Goal: Task Accomplishment & Management: Manage account settings

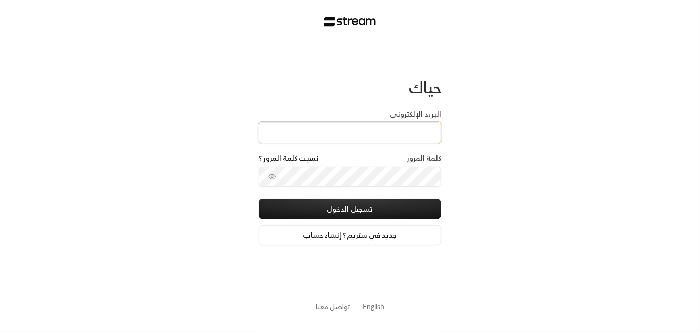
type input "[EMAIL_ADDRESS][DOMAIN_NAME]"
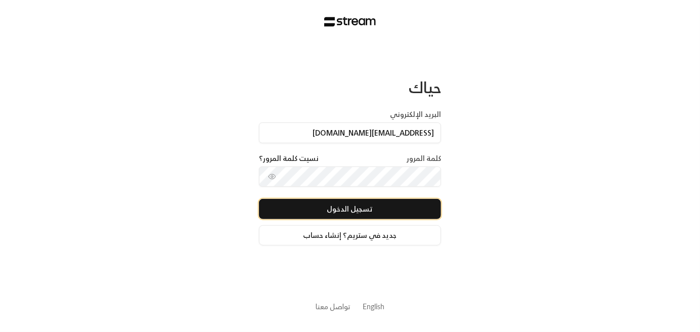
click at [367, 210] on button "تسجيل الدخول" at bounding box center [350, 209] width 182 height 20
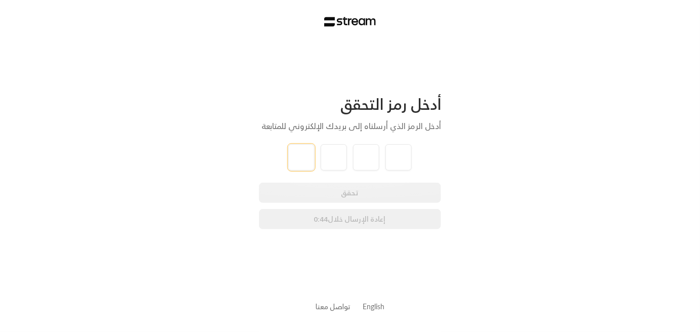
paste input "2"
type input "2"
type input "7"
type input "1"
type input "3"
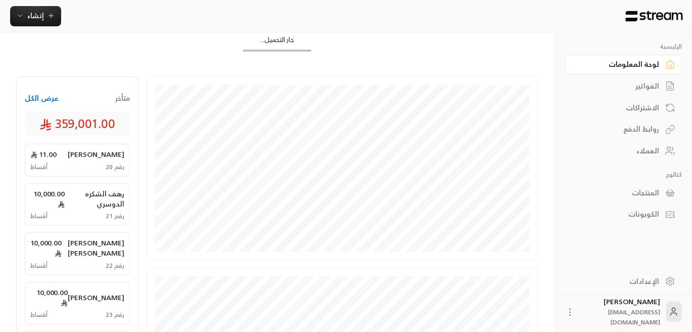
scroll to position [151, 0]
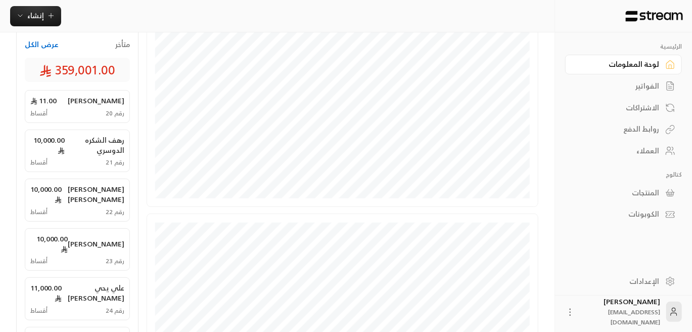
click at [646, 146] on div "العملاء" at bounding box center [618, 151] width 81 height 10
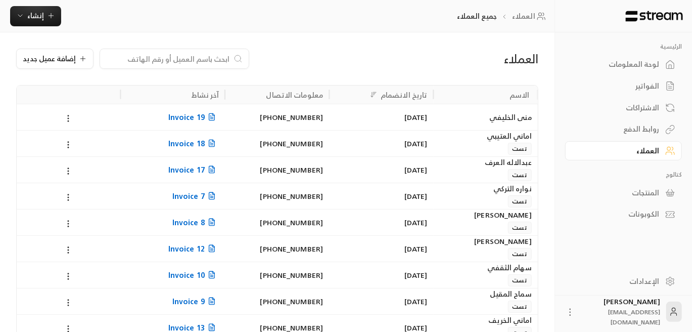
click at [175, 63] on input at bounding box center [167, 58] width 123 height 11
paste input "2713"
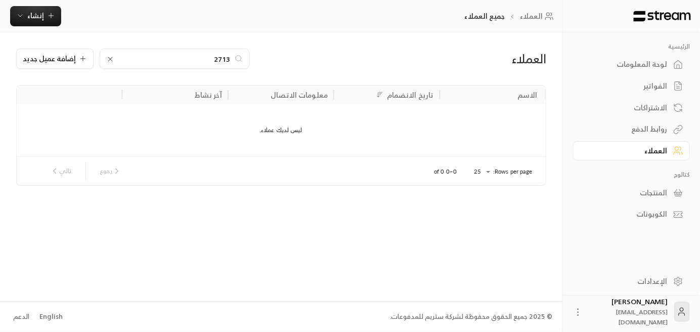
type input "2713"
click at [106, 61] on icon at bounding box center [110, 59] width 8 height 8
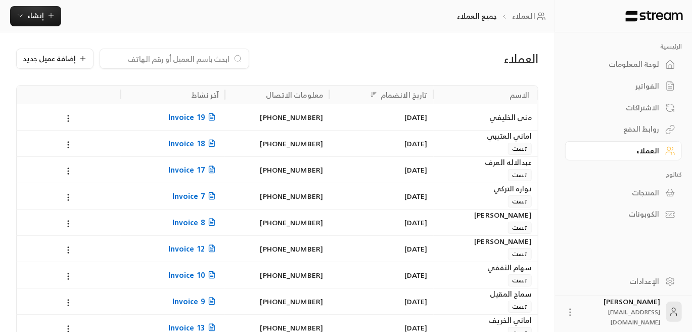
click at [209, 62] on input at bounding box center [167, 58] width 123 height 11
paste input "عفاف [PERSON_NAME]"
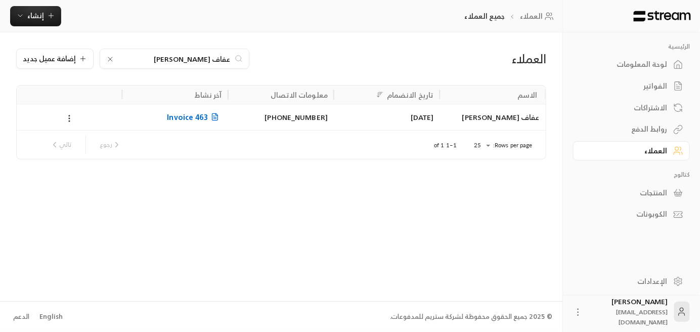
type input "عفاف [PERSON_NAME]"
click at [179, 121] on span "Invoice 463" at bounding box center [194, 117] width 55 height 13
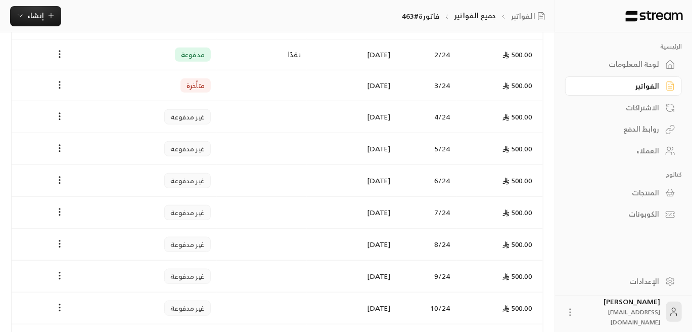
scroll to position [303, 0]
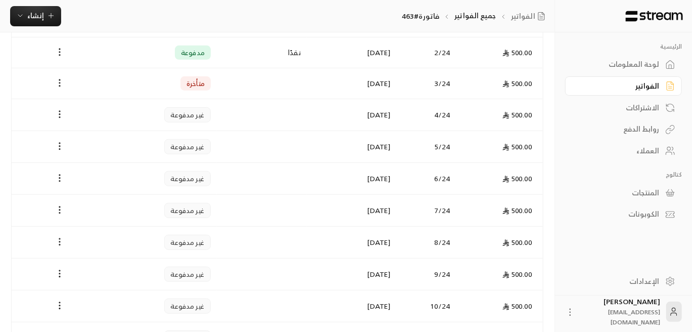
click at [59, 240] on icon "Payments" at bounding box center [60, 242] width 10 height 10
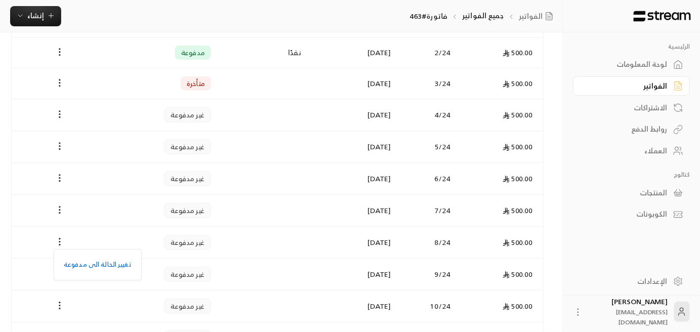
click at [18, 144] on div at bounding box center [350, 166] width 700 height 332
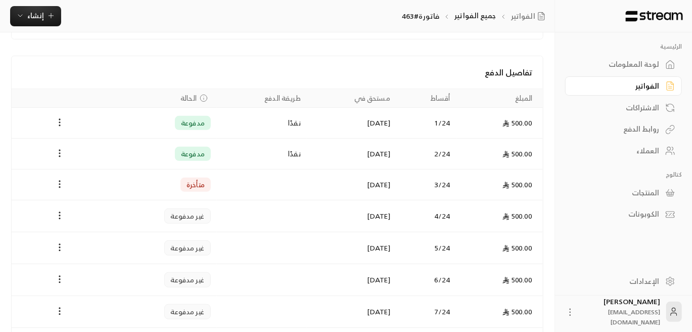
scroll to position [0, 0]
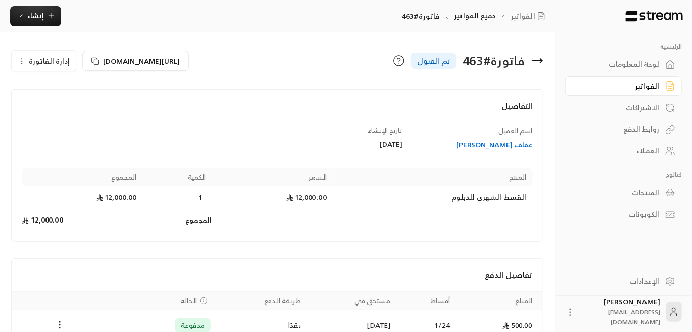
click at [22, 60] on icon "button" at bounding box center [22, 61] width 8 height 8
click at [69, 89] on span "إلغاء" at bounding box center [69, 90] width 13 height 8
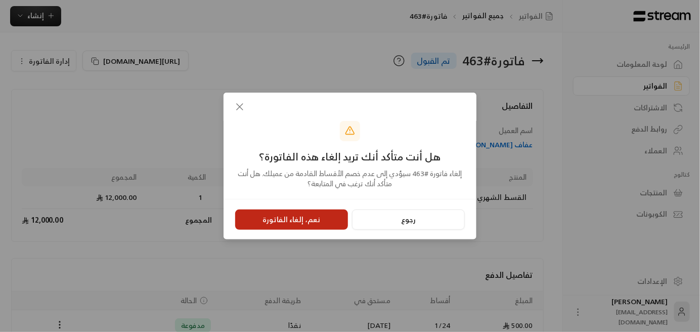
click at [285, 219] on button "نعم، إلغاء الفاتورة" at bounding box center [291, 219] width 113 height 20
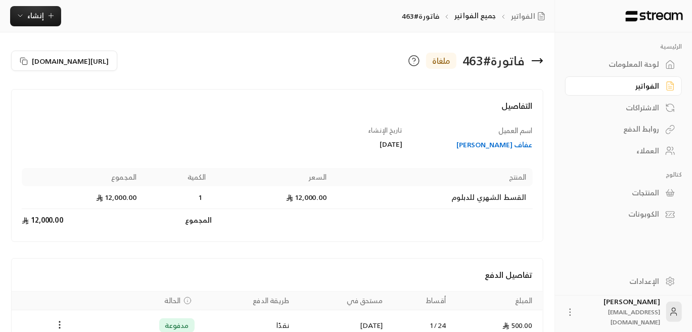
click at [640, 157] on link "العملاء" at bounding box center [623, 151] width 117 height 20
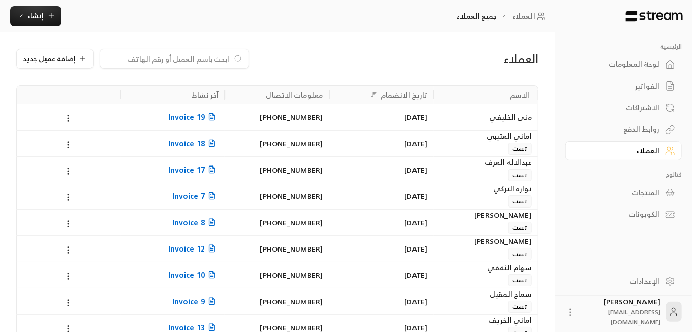
click at [199, 59] on input at bounding box center [167, 58] width 123 height 11
paste input "غاده [PERSON_NAME]"
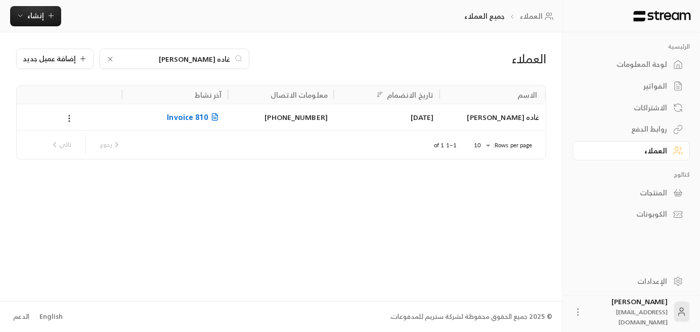
type input "غاده [PERSON_NAME]"
click at [199, 118] on span "Invoice 810" at bounding box center [194, 117] width 55 height 13
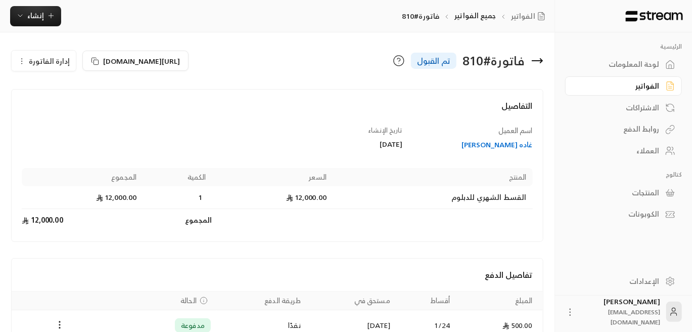
click at [19, 62] on icon "button" at bounding box center [22, 61] width 8 height 8
click at [70, 94] on link "إلغاء" at bounding box center [49, 90] width 63 height 18
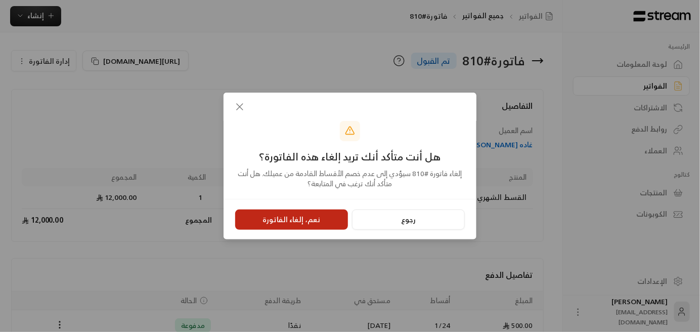
click at [296, 220] on button "نعم، إلغاء الفاتورة" at bounding box center [291, 219] width 113 height 20
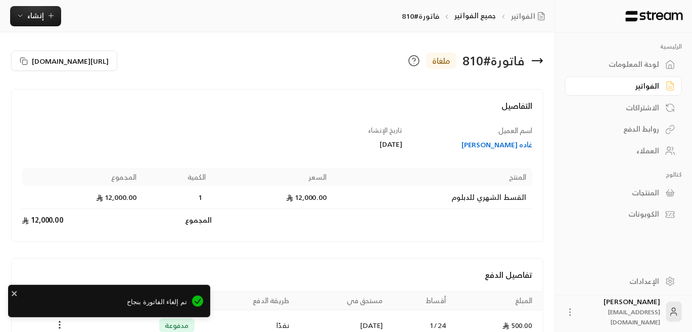
click at [286, 65] on div "فاتورة # 810 ملغاة" at bounding box center [413, 61] width 271 height 24
click at [15, 292] on icon "close" at bounding box center [14, 293] width 5 height 5
